Goal: Task Accomplishment & Management: Use online tool/utility

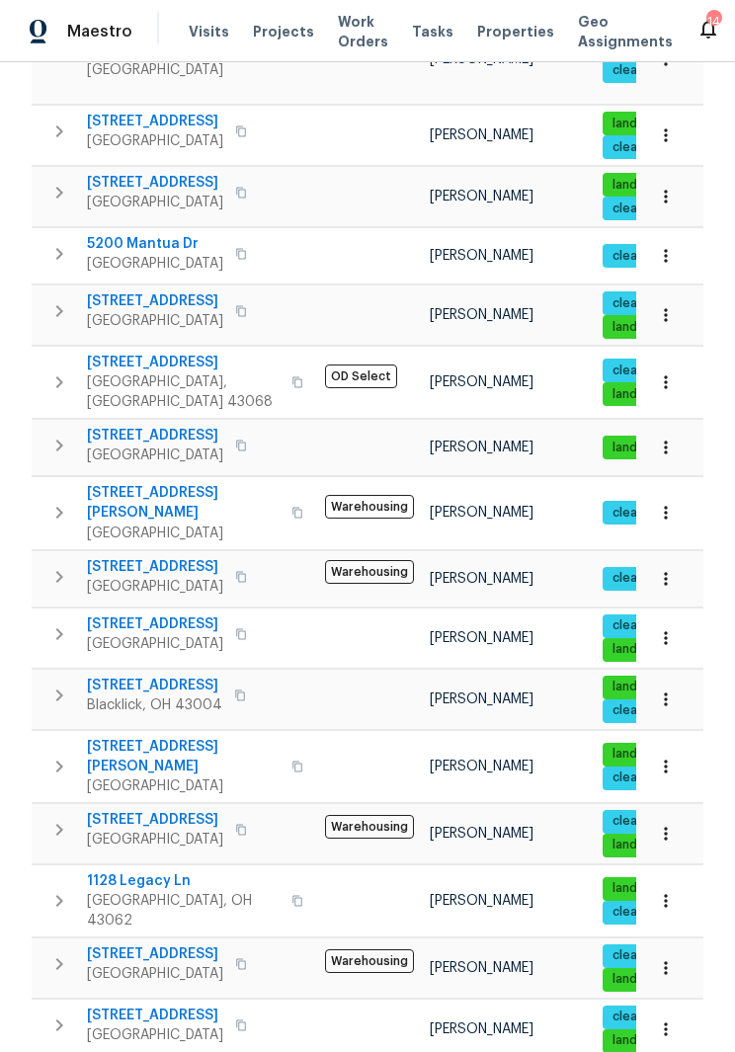
scroll to position [462, 0]
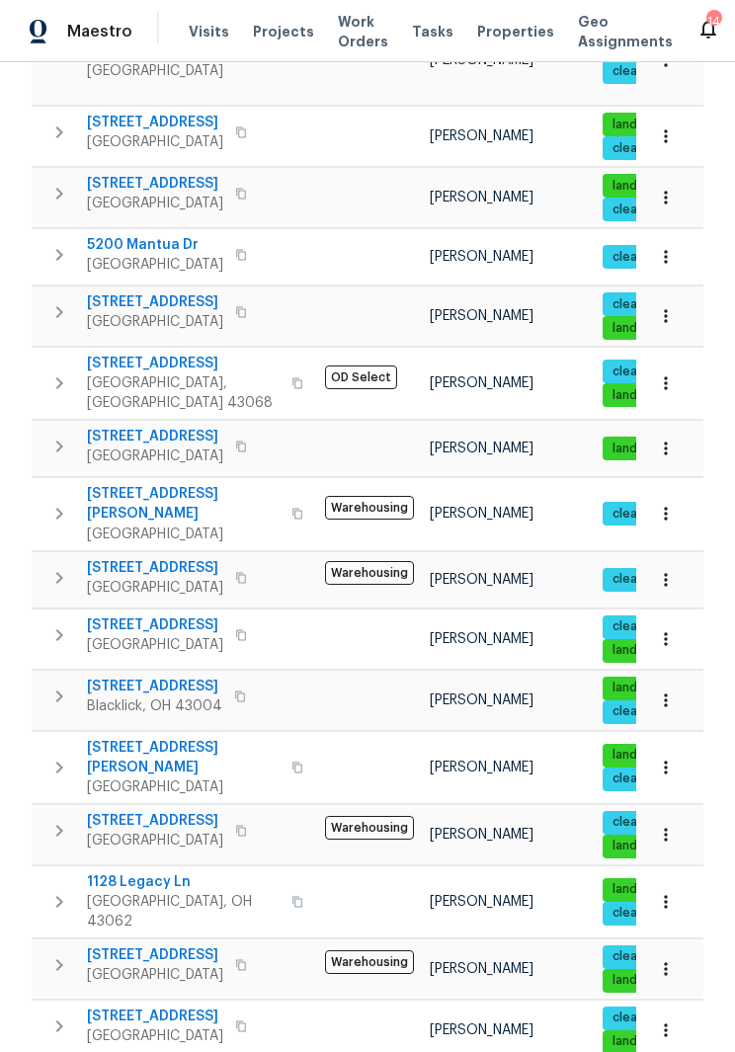
click at [193, 946] on span "[STREET_ADDRESS]" at bounding box center [155, 956] width 136 height 20
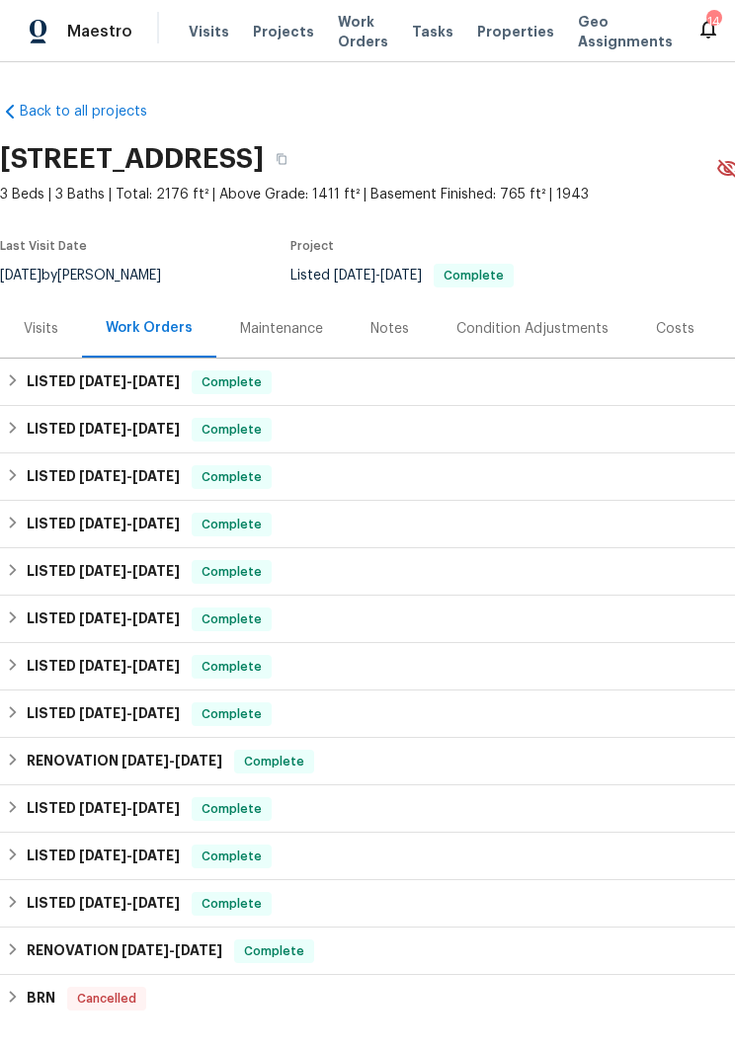
click at [52, 319] on div "Visits" at bounding box center [41, 329] width 35 height 20
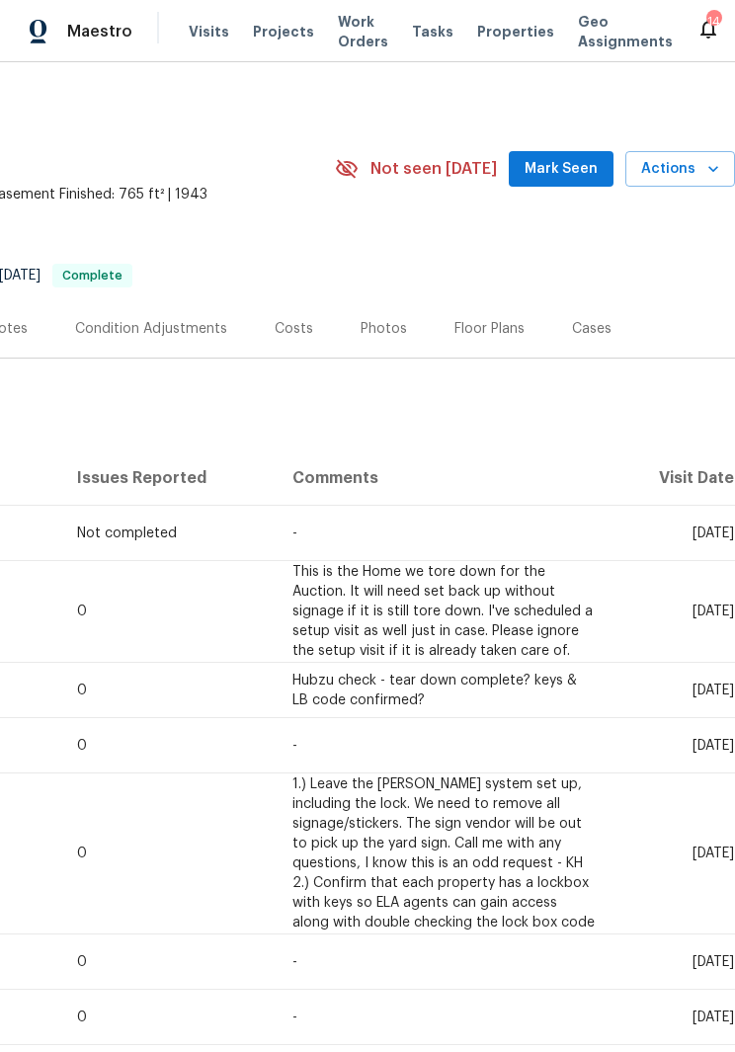
scroll to position [0, 381]
click at [694, 171] on span "Actions" at bounding box center [680, 169] width 78 height 25
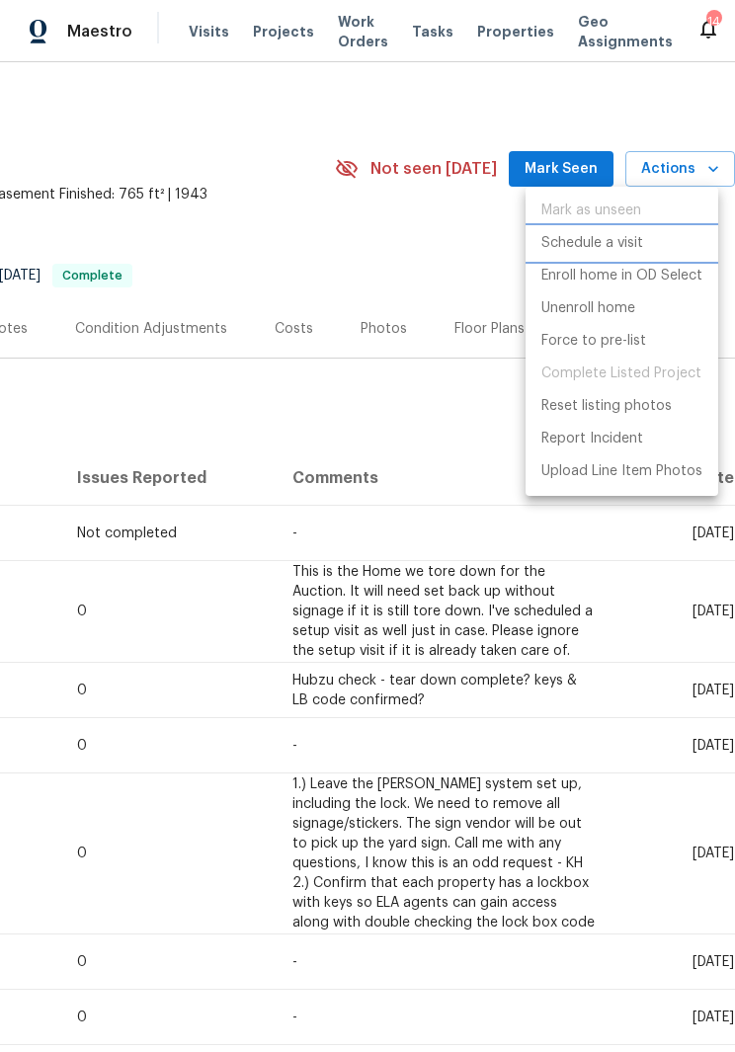
click at [621, 238] on p "Schedule a visit" at bounding box center [593, 243] width 102 height 21
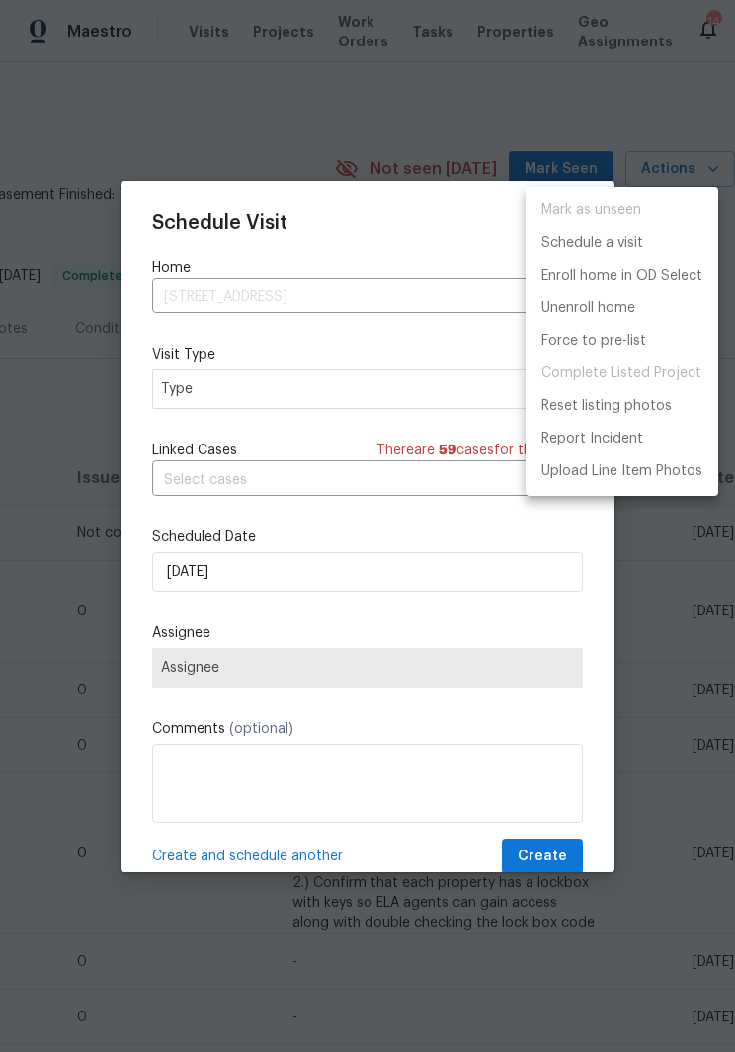
click at [350, 386] on div at bounding box center [367, 526] width 735 height 1052
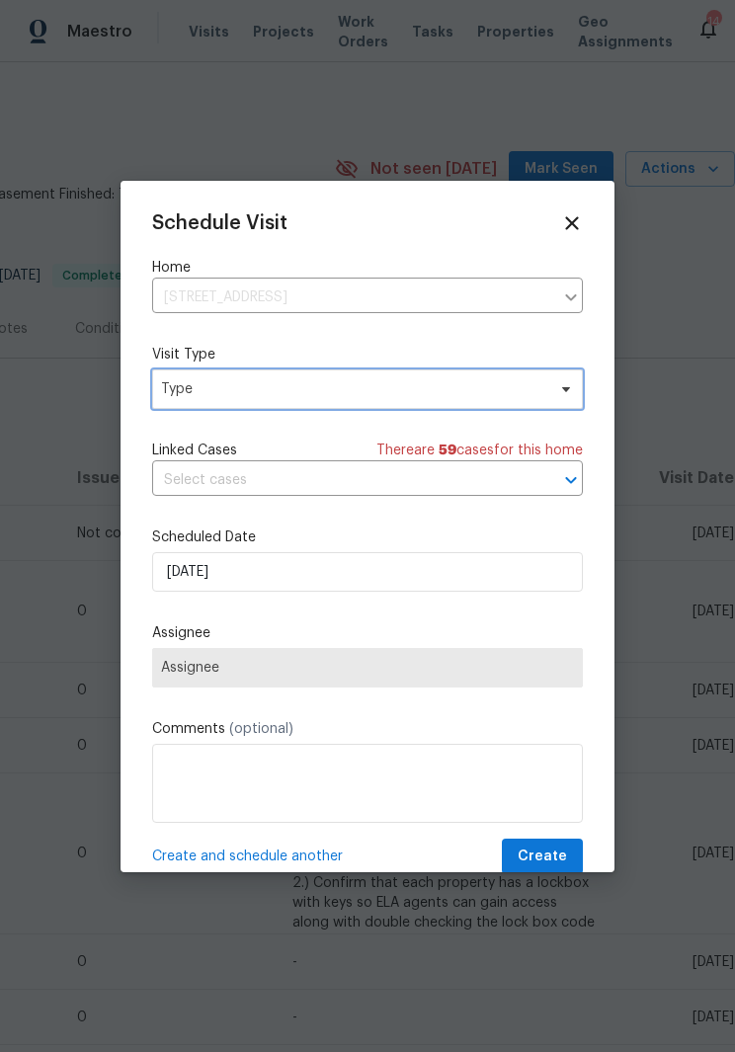
click at [576, 386] on span "Type" at bounding box center [367, 390] width 431 height 40
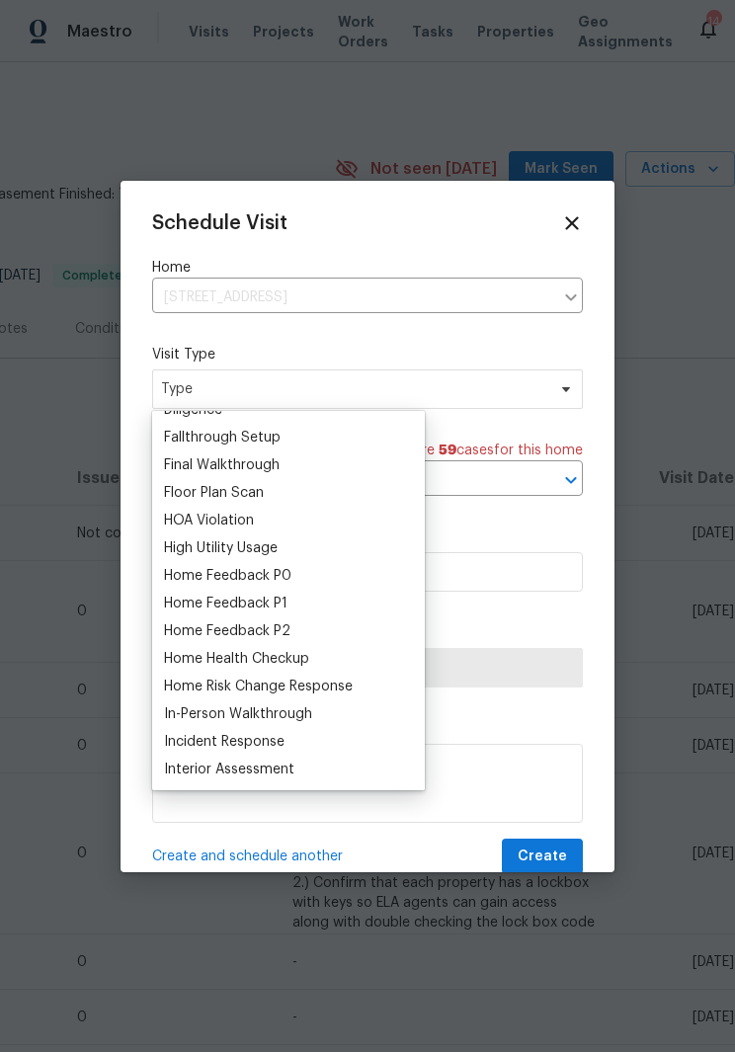
scroll to position [462, 0]
click at [299, 657] on div "Home Health Checkup" at bounding box center [236, 658] width 145 height 20
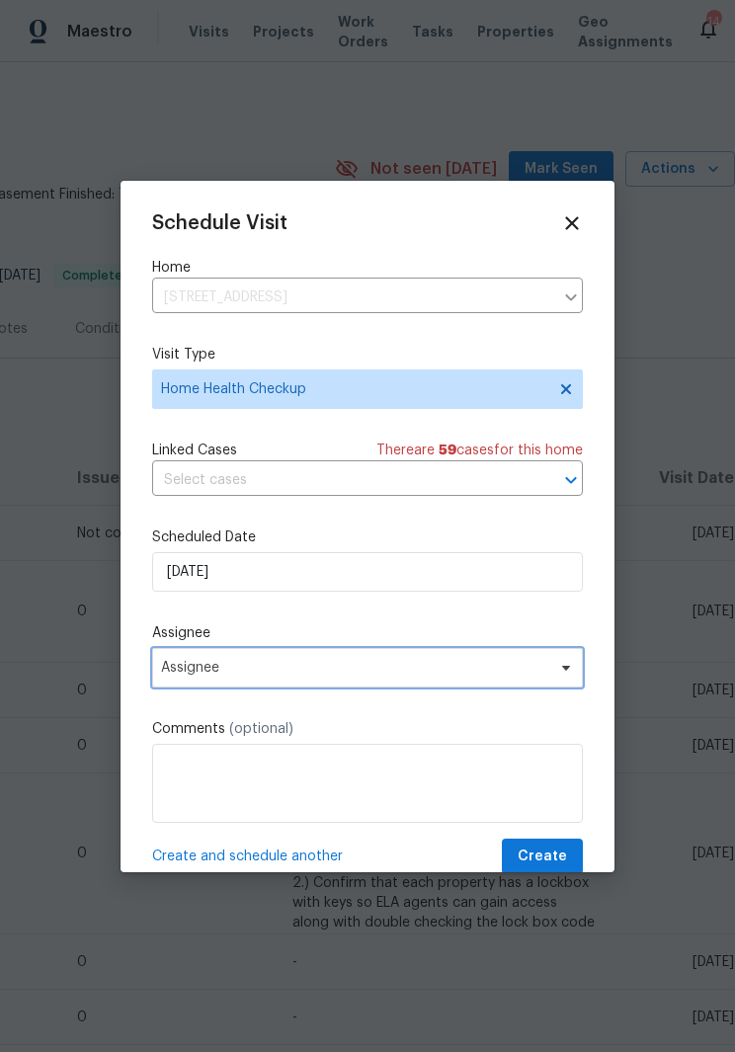
click at [564, 676] on icon at bounding box center [566, 668] width 16 height 16
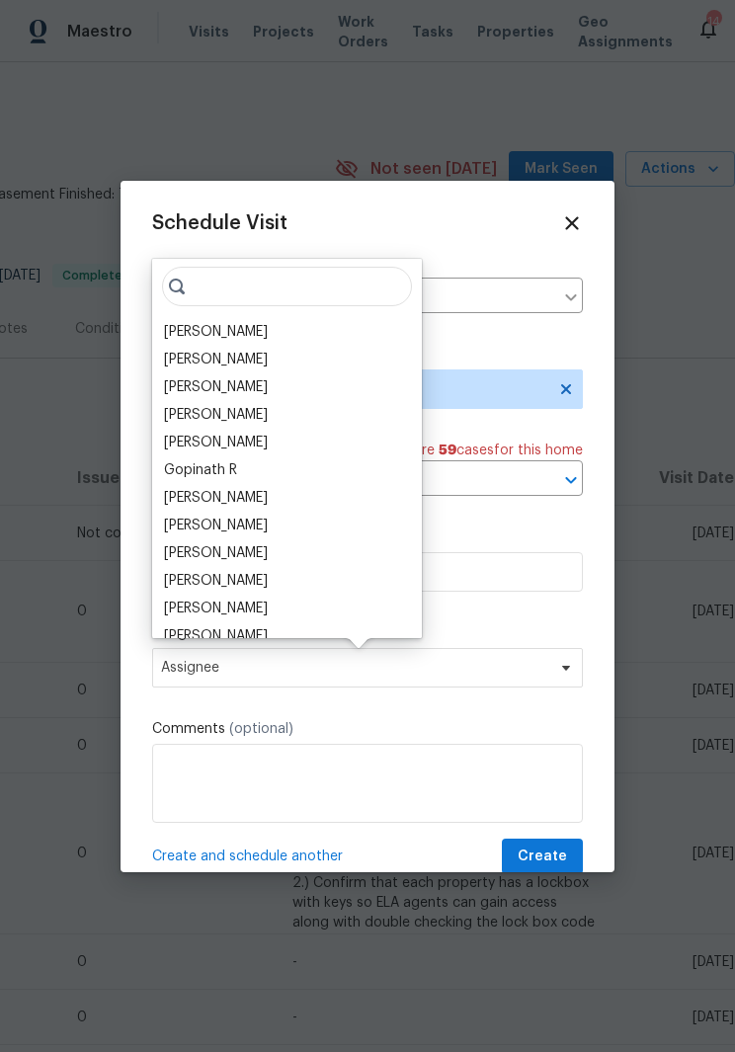
click at [264, 555] on div "[PERSON_NAME]" at bounding box center [216, 553] width 104 height 20
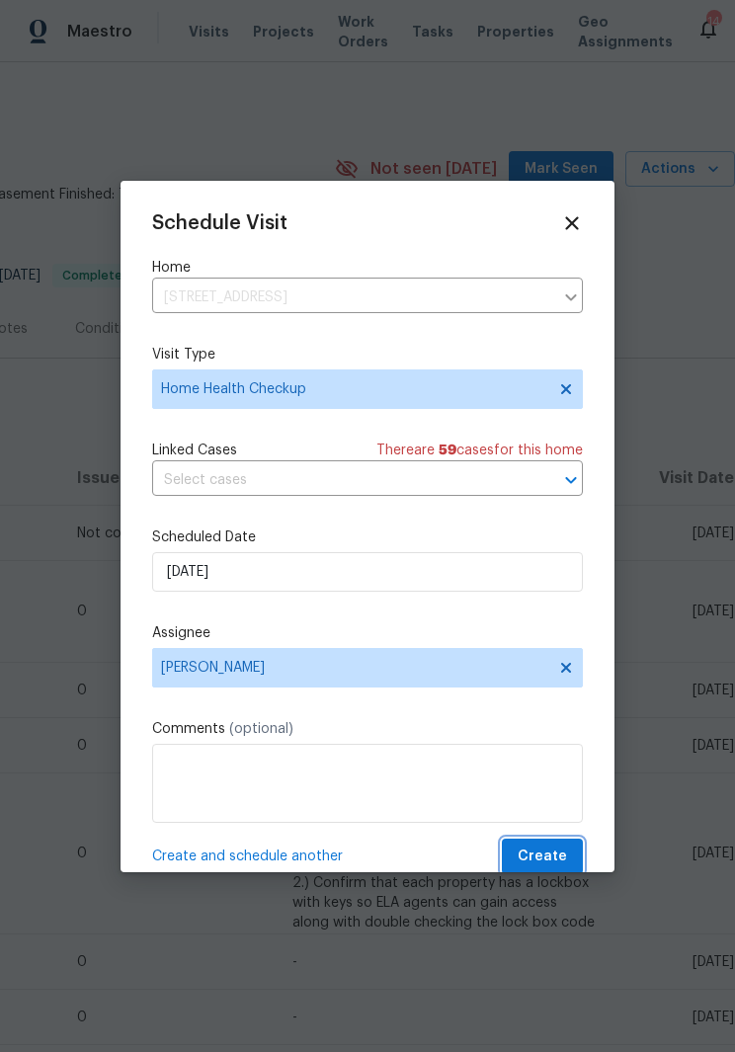
click at [541, 857] on span "Create" at bounding box center [542, 857] width 49 height 25
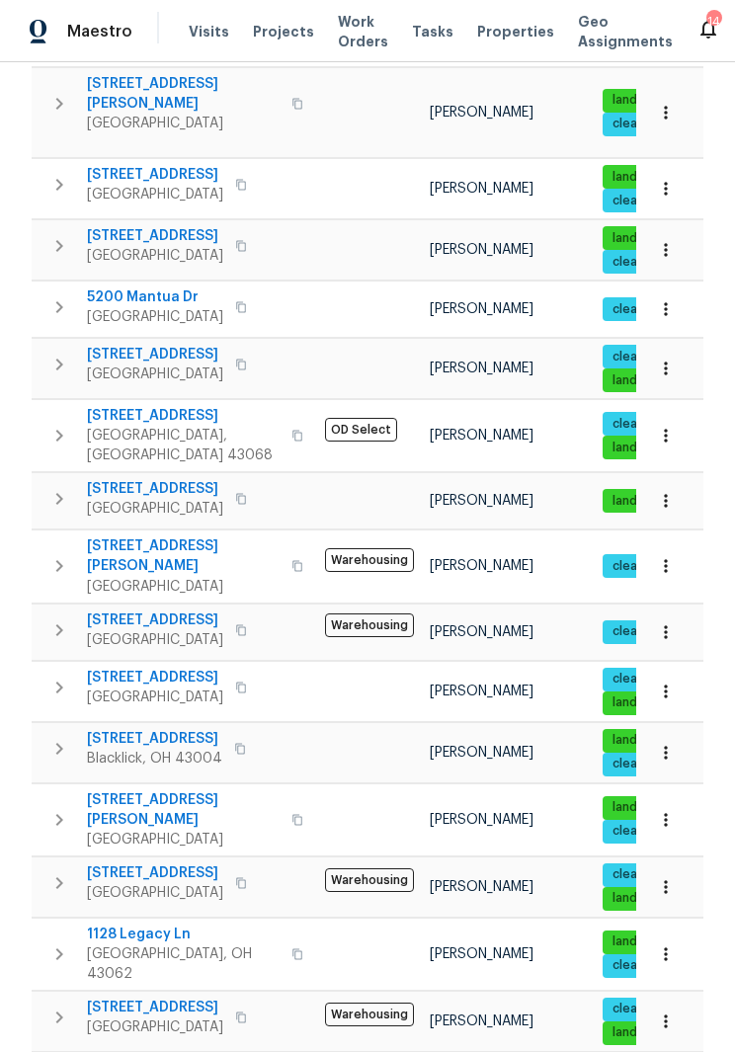
scroll to position [413, 0]
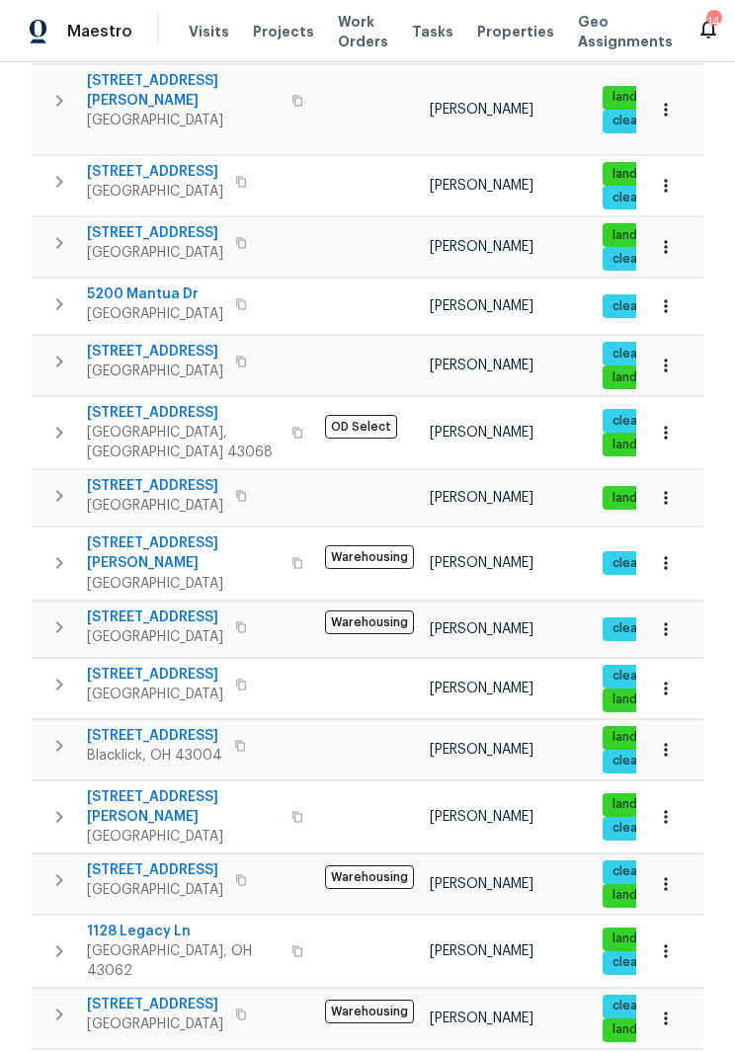
click at [161, 627] on span "[GEOGRAPHIC_DATA]" at bounding box center [155, 637] width 136 height 20
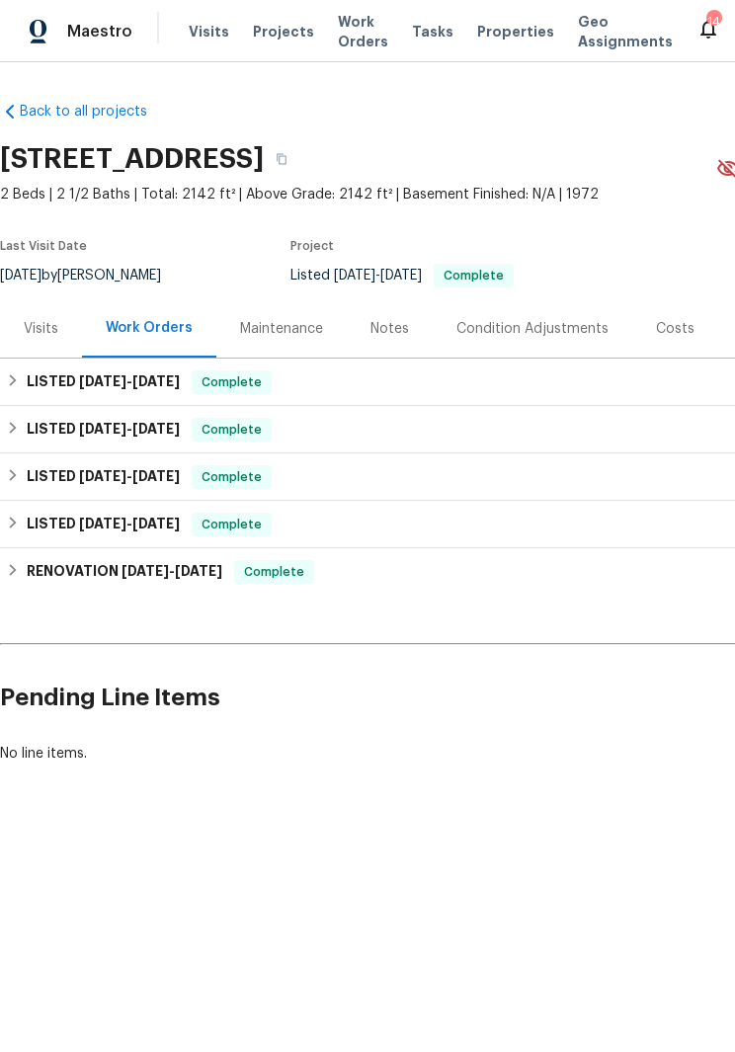
click at [46, 322] on div "Visits" at bounding box center [41, 329] width 35 height 20
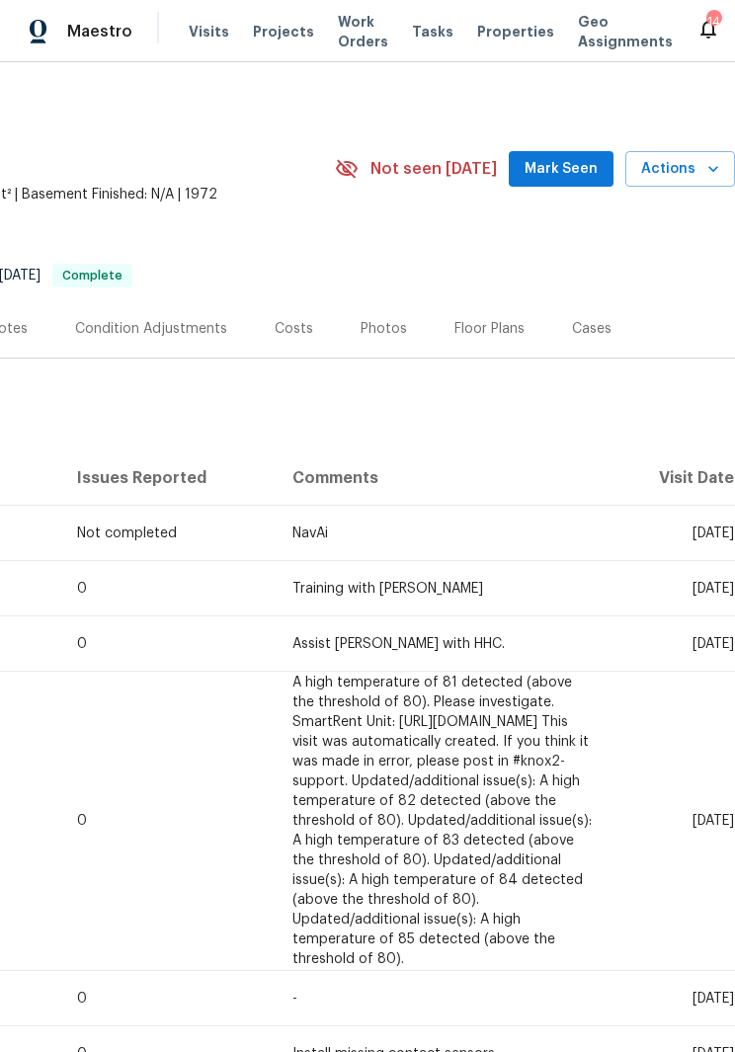
scroll to position [0, 381]
click at [680, 176] on span "Actions" at bounding box center [680, 169] width 78 height 25
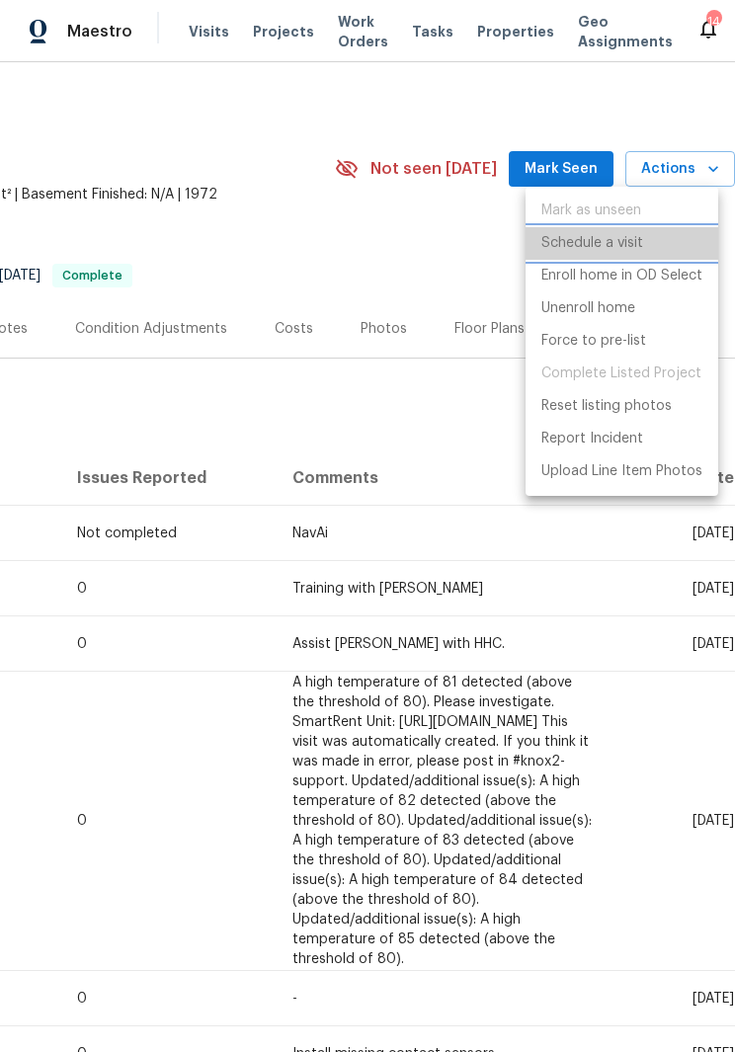
click at [639, 241] on p "Schedule a visit" at bounding box center [593, 243] width 102 height 21
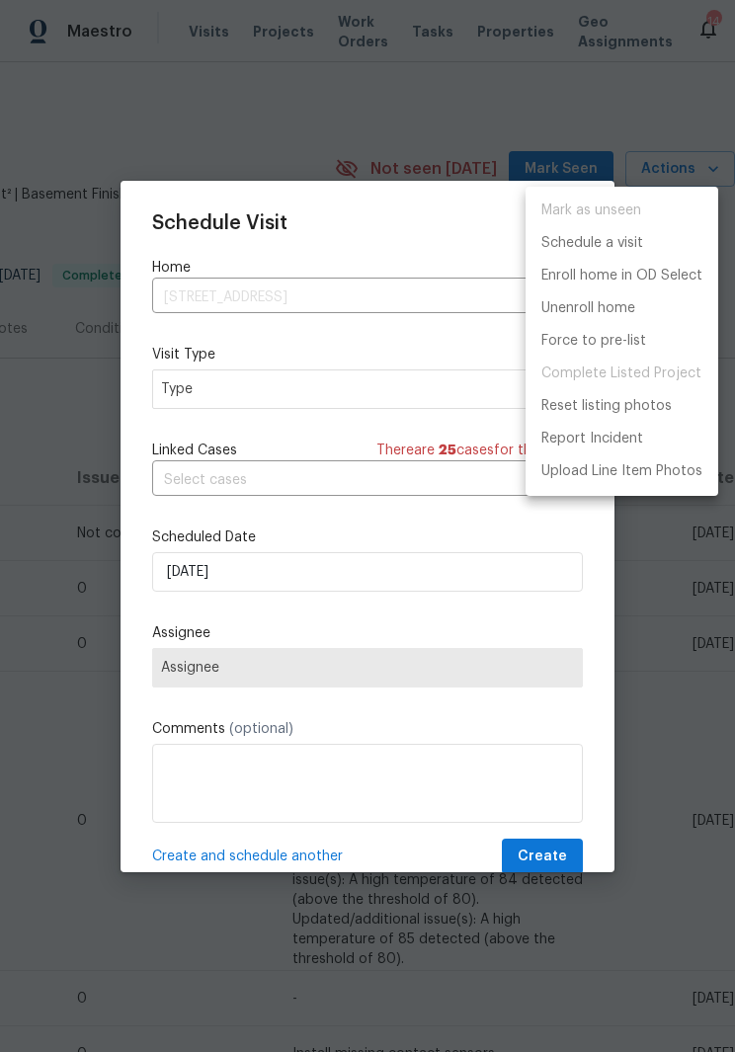
click at [376, 394] on div at bounding box center [367, 526] width 735 height 1052
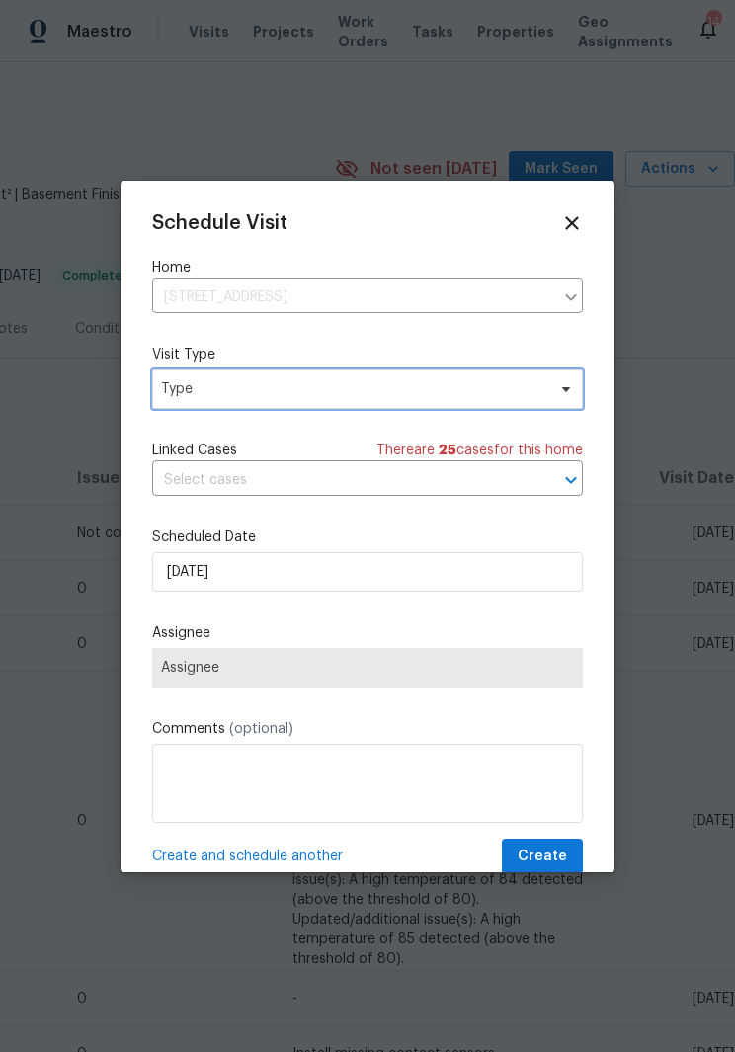
click at [566, 391] on icon at bounding box center [566, 388] width 8 height 5
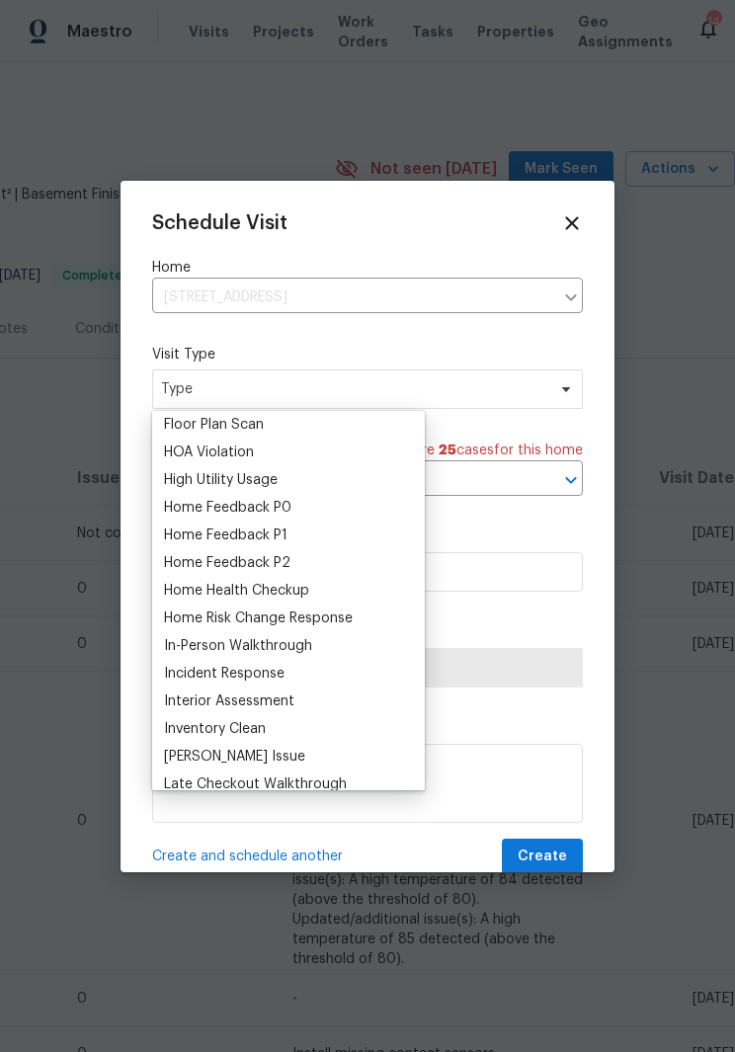
scroll to position [532, 0]
click at [301, 584] on div "Home Health Checkup" at bounding box center [236, 589] width 145 height 20
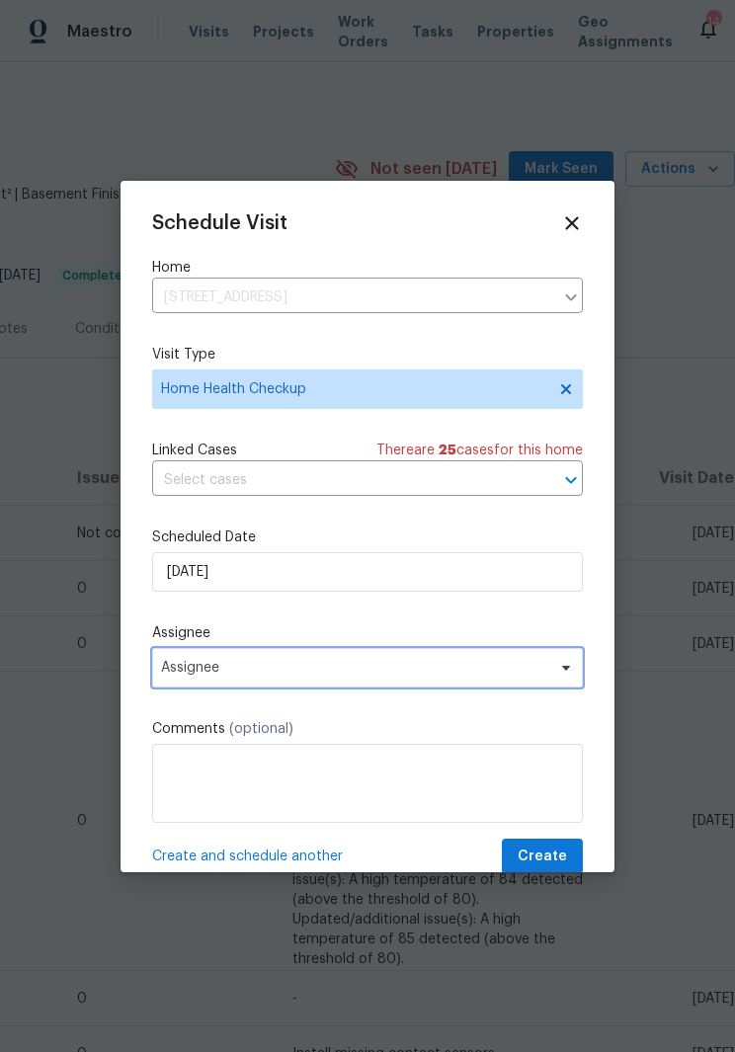
click at [545, 682] on span "Assignee" at bounding box center [367, 668] width 431 height 40
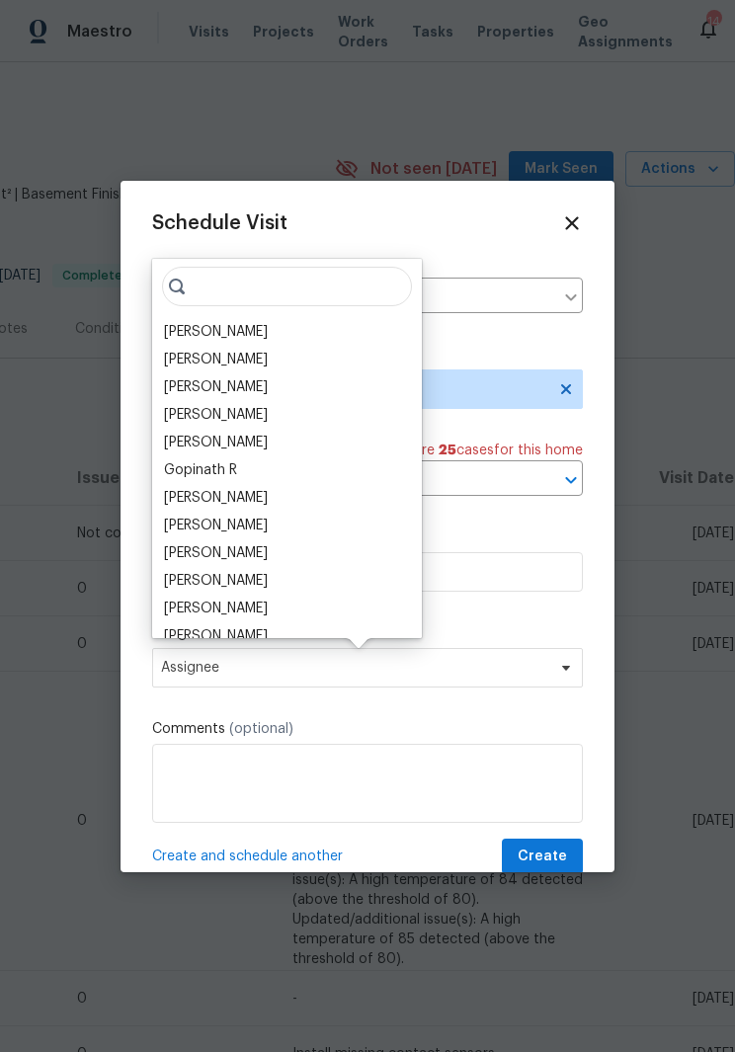
click at [291, 554] on div "[PERSON_NAME]" at bounding box center [287, 554] width 258 height 28
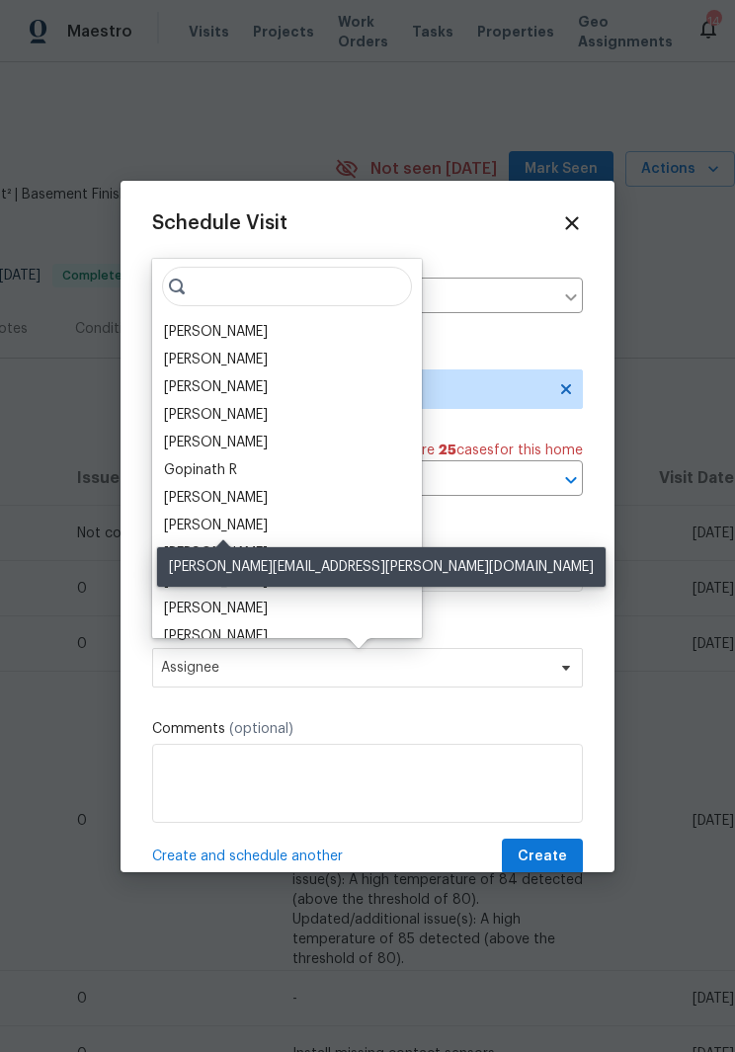
click at [263, 535] on div "Rebecca McMillen" at bounding box center [216, 526] width 104 height 20
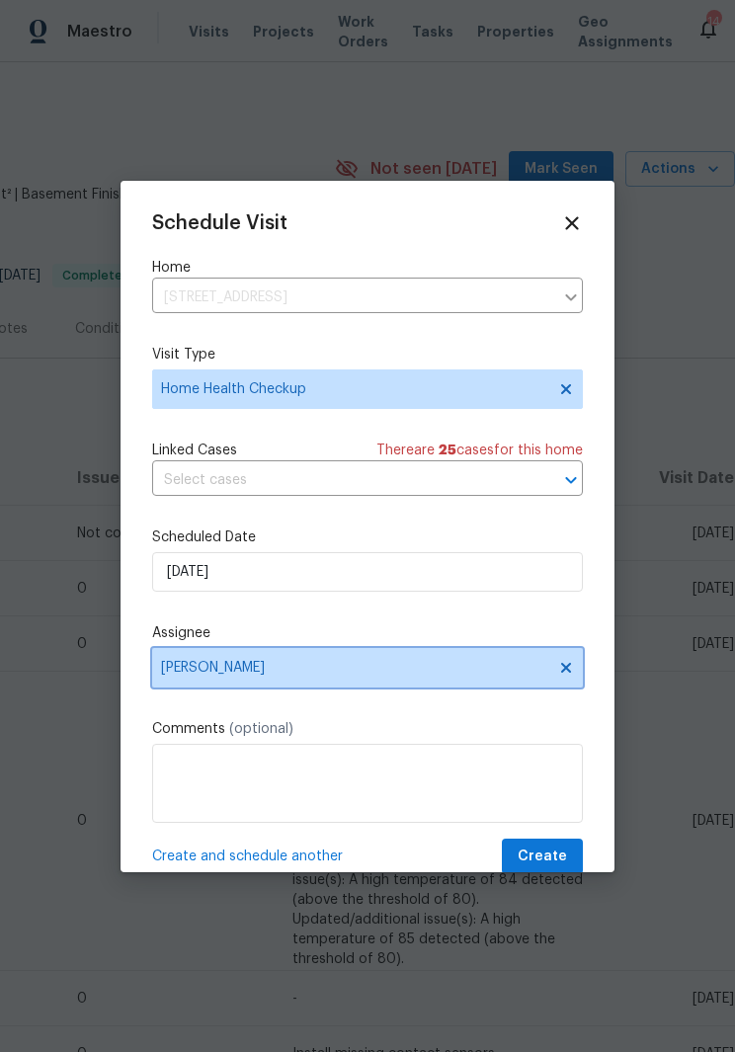
click at [572, 653] on span "Rebecca McMillen" at bounding box center [367, 668] width 431 height 40
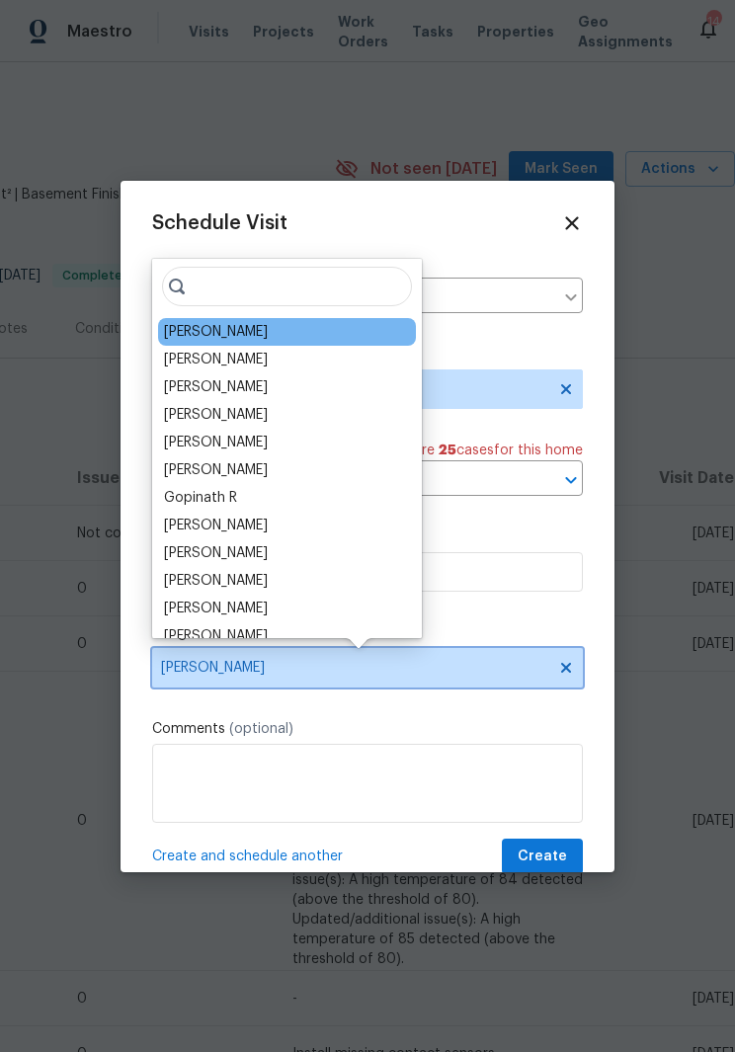
click at [570, 671] on icon at bounding box center [566, 668] width 16 height 16
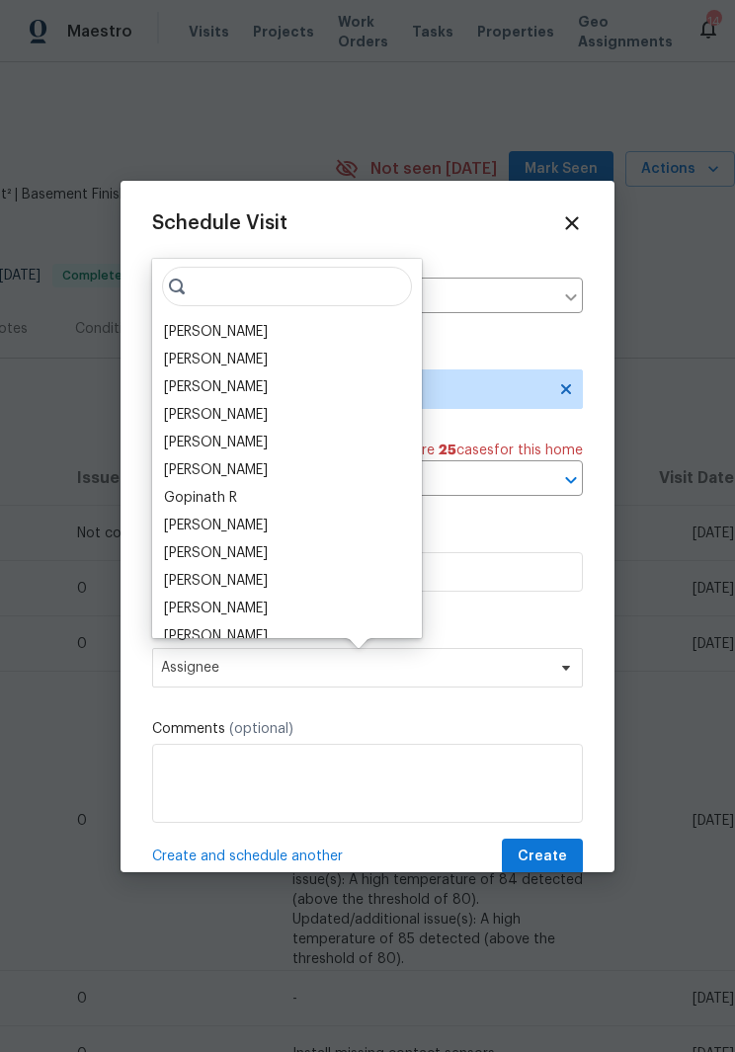
click at [268, 555] on div "[PERSON_NAME]" at bounding box center [216, 553] width 104 height 20
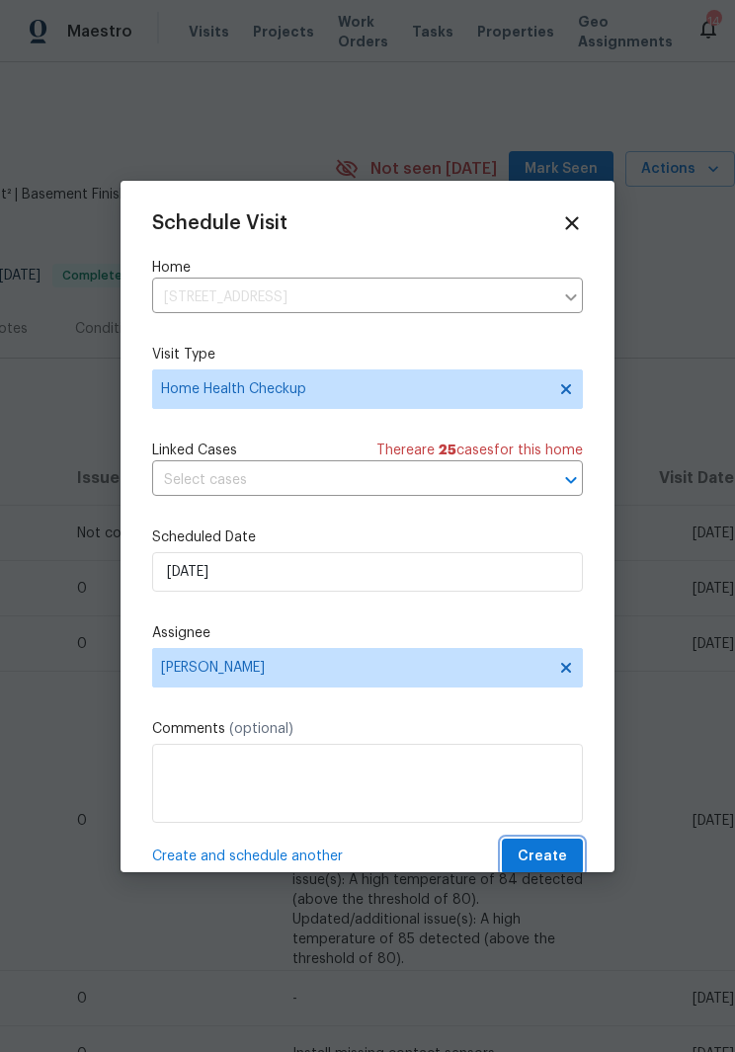
click at [559, 858] on span "Create" at bounding box center [542, 857] width 49 height 25
